Goal: Task Accomplishment & Management: Manage account settings

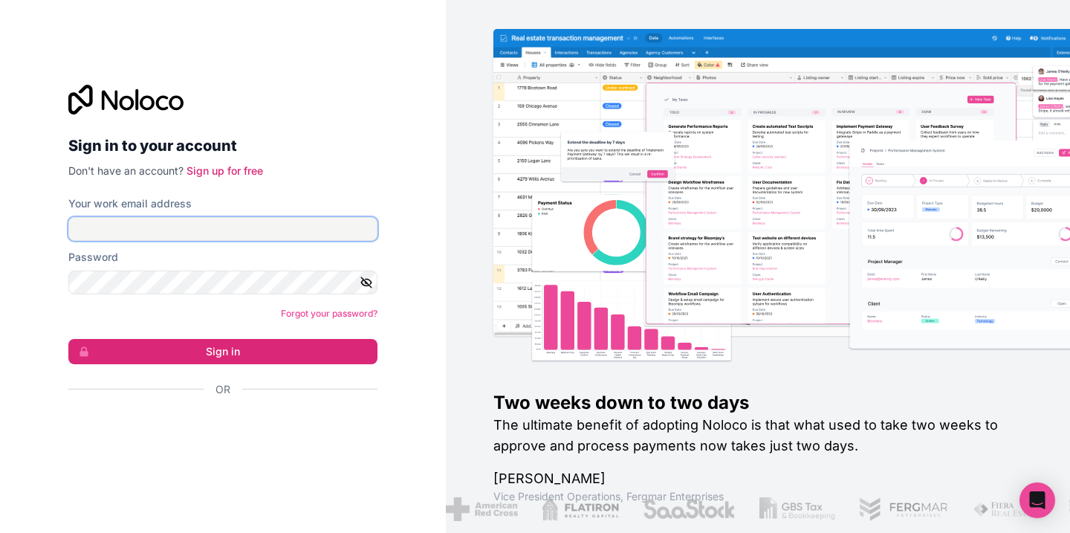
click at [242, 227] on input "Your work email address" at bounding box center [222, 229] width 309 height 24
type input "[EMAIL_ADDRESS][DOMAIN_NAME]"
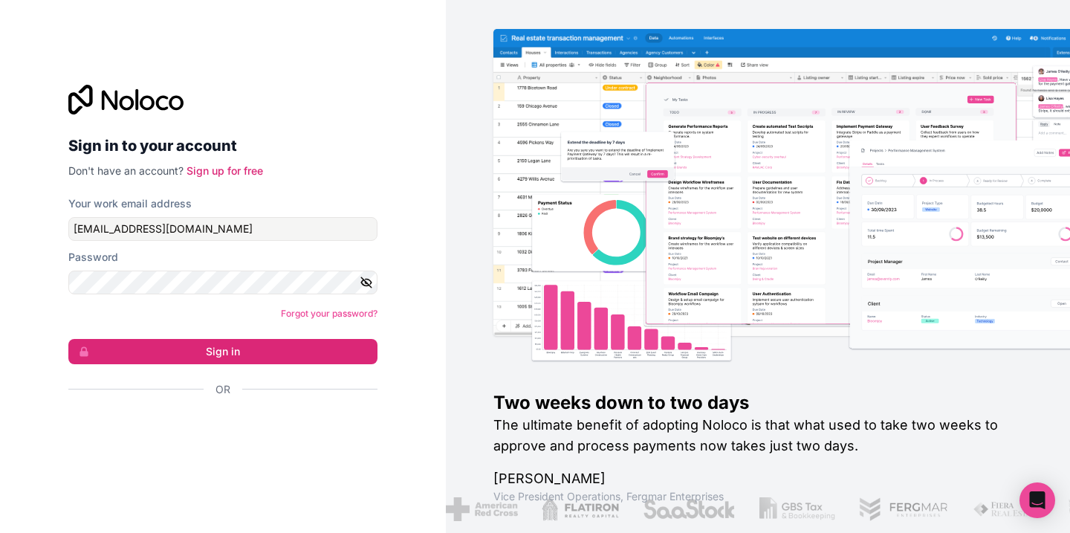
click at [367, 284] on icon "button" at bounding box center [366, 282] width 13 height 13
click at [302, 316] on link "Forgot your password?" at bounding box center [329, 313] width 97 height 11
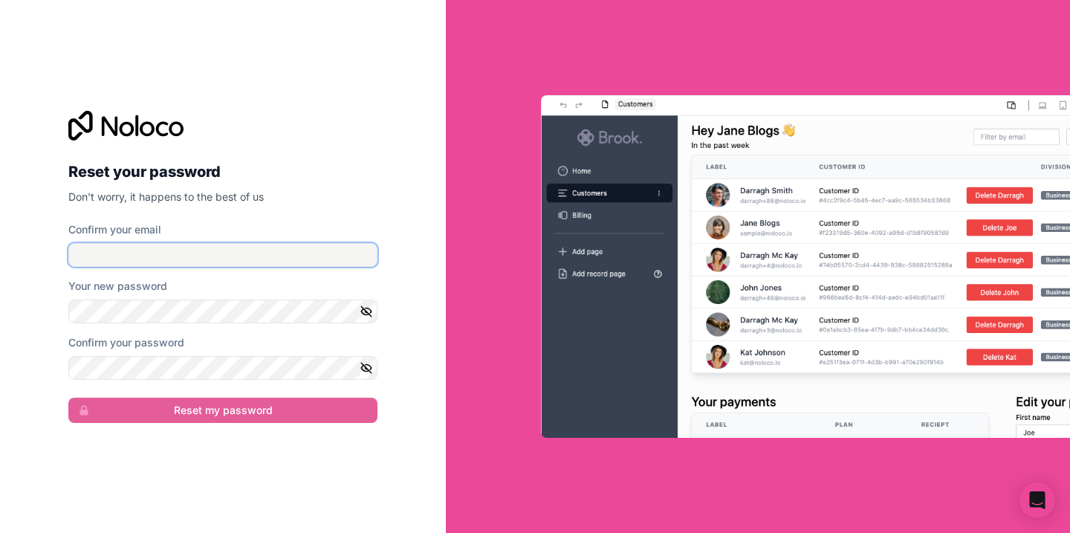
click at [252, 261] on input "Confirm your email" at bounding box center [222, 255] width 309 height 24
type input "[EMAIL_ADDRESS][DOMAIN_NAME]"
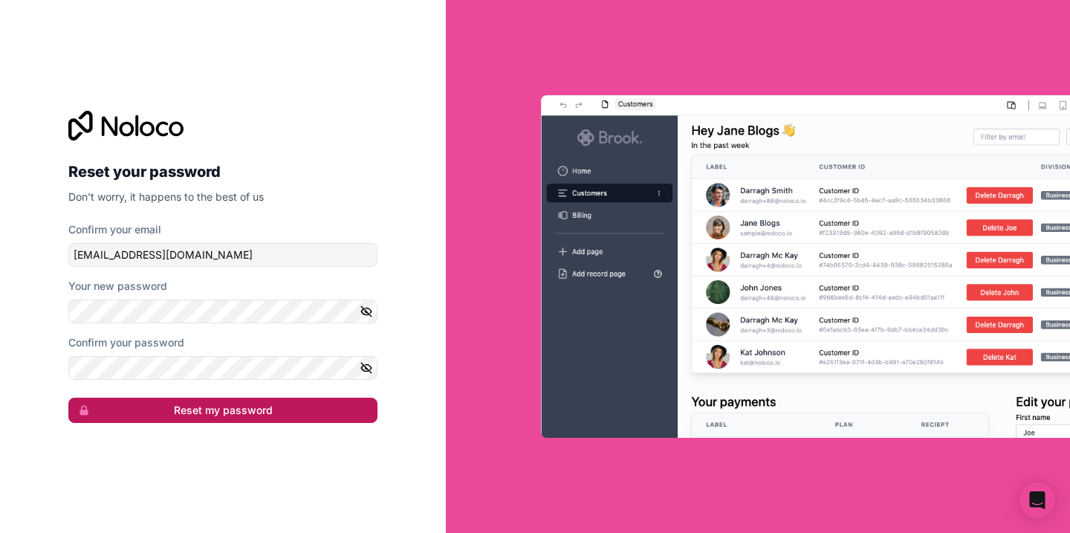
click at [173, 411] on button "Reset my password" at bounding box center [222, 410] width 309 height 25
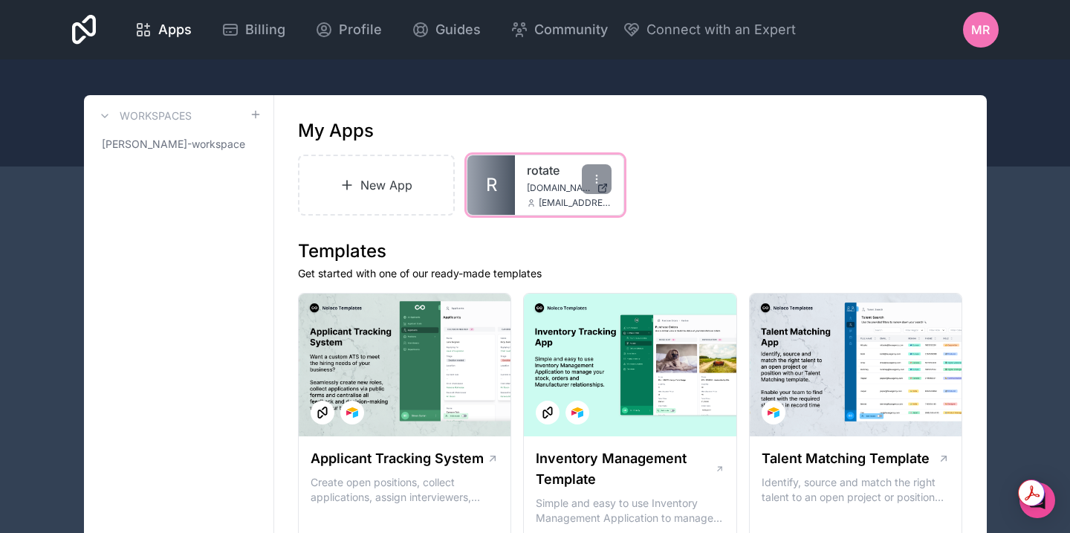
click at [549, 176] on link "rotate" at bounding box center [569, 170] width 85 height 18
